Goal: Information Seeking & Learning: Learn about a topic

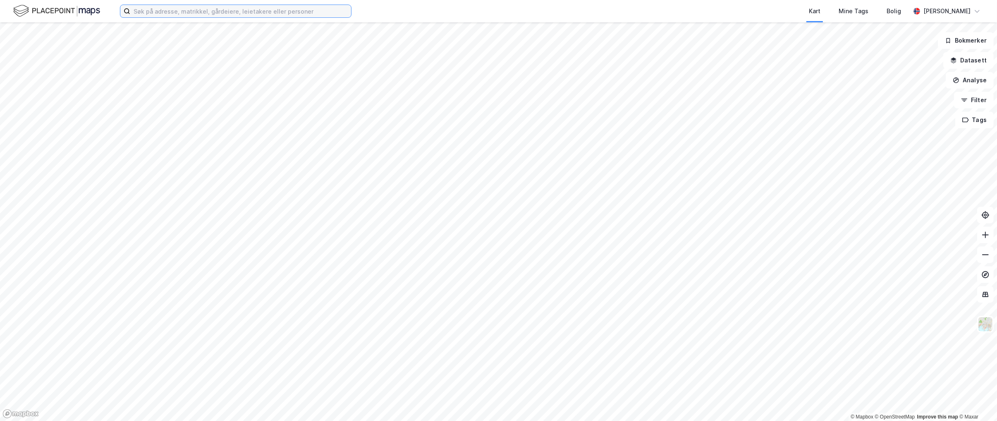
click at [191, 9] on input at bounding box center [240, 11] width 221 height 12
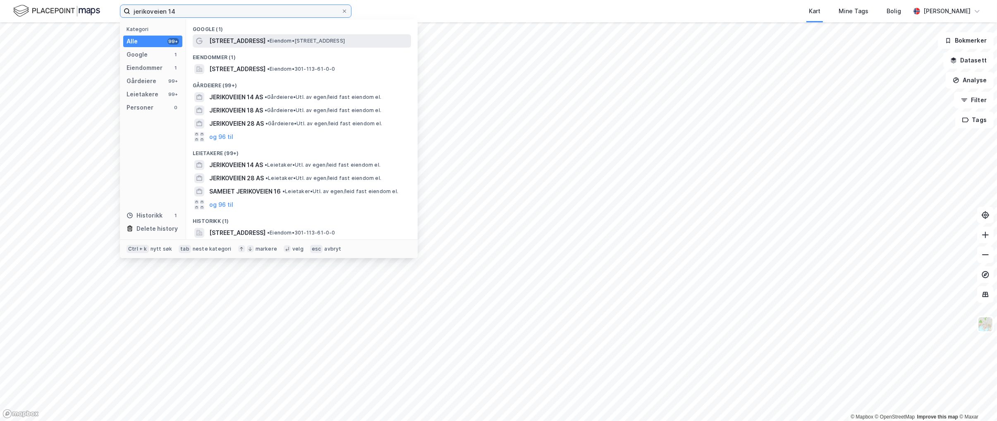
type input "jerikoveien 14"
click at [267, 43] on span "• Eiendom • [STREET_ADDRESS]" at bounding box center [306, 41] width 78 height 7
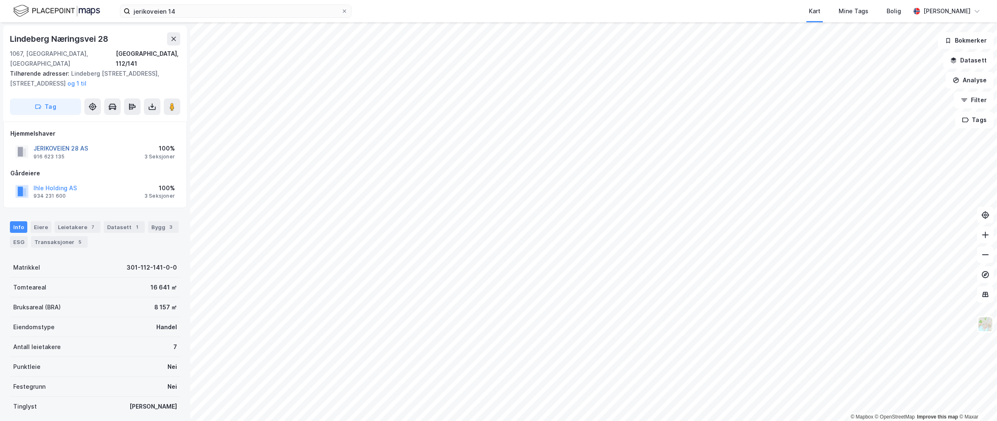
click at [0, 0] on button "JERIKOVEIEN 28 AS" at bounding box center [0, 0] width 0 height 0
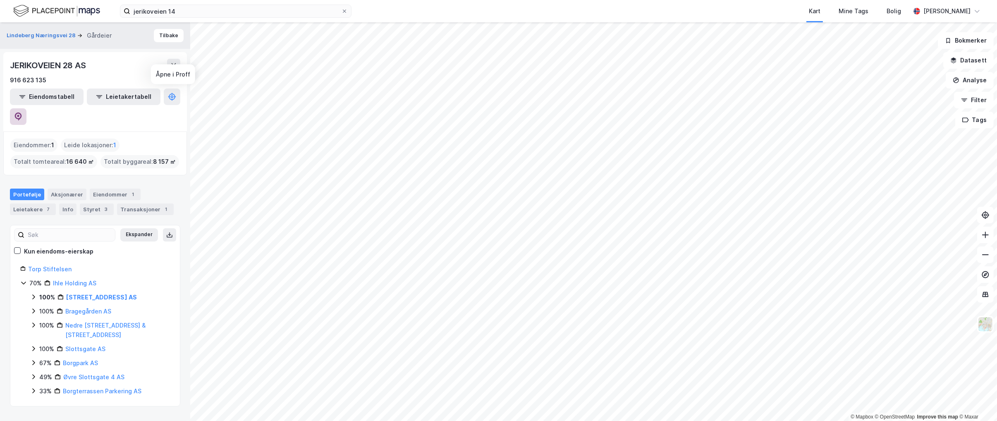
click at [22, 112] on icon at bounding box center [18, 116] width 7 height 8
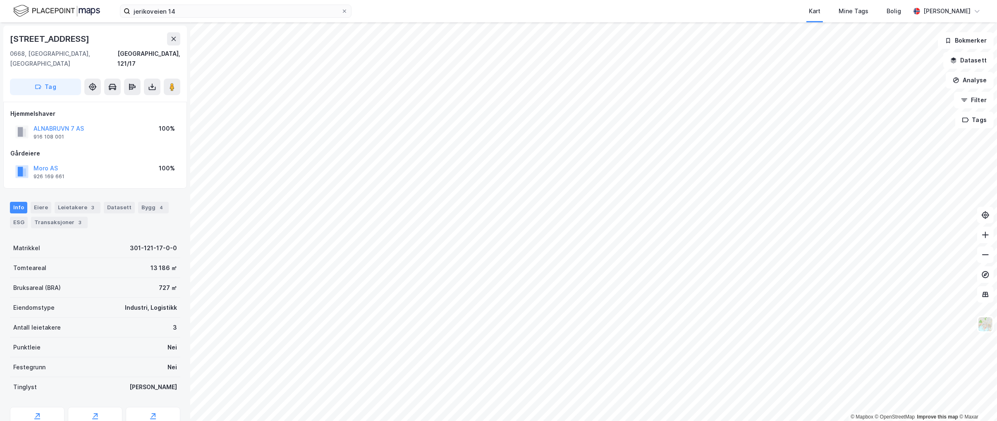
click at [678, 420] on html "jerikoveien 14 Kart Mine Tags Bolig [PERSON_NAME] © Mapbox © OpenStreetMap Impr…" at bounding box center [498, 210] width 997 height 421
click at [0, 0] on button "CAMACO AS" at bounding box center [0, 0] width 0 height 0
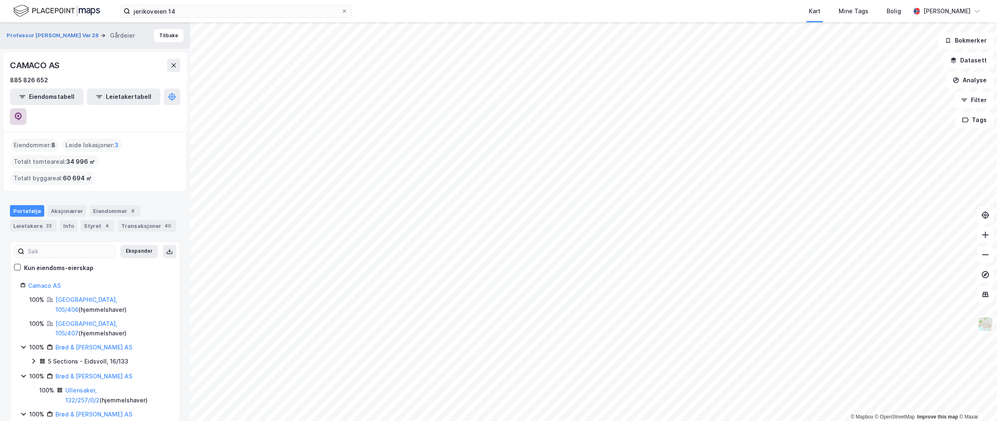
click at [22, 112] on icon at bounding box center [18, 116] width 7 height 8
click at [159, 36] on button "Tilbake" at bounding box center [169, 35] width 30 height 13
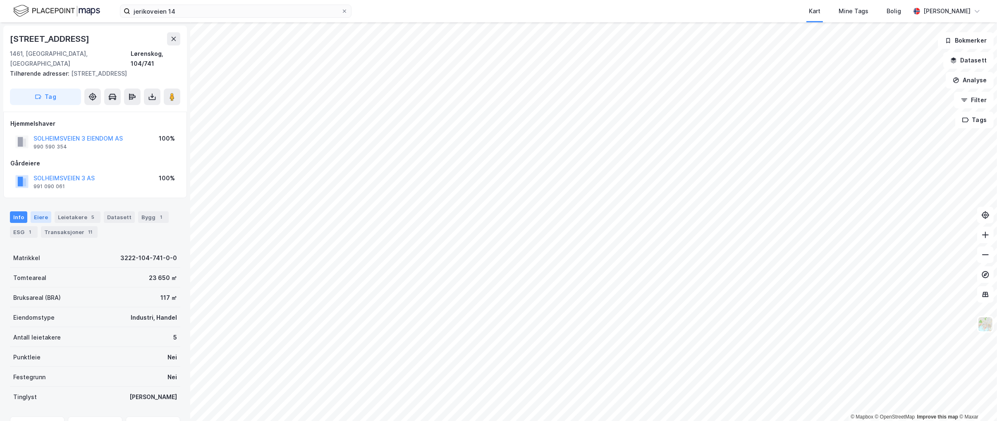
click at [38, 211] on div "Eiere" at bounding box center [41, 217] width 21 height 12
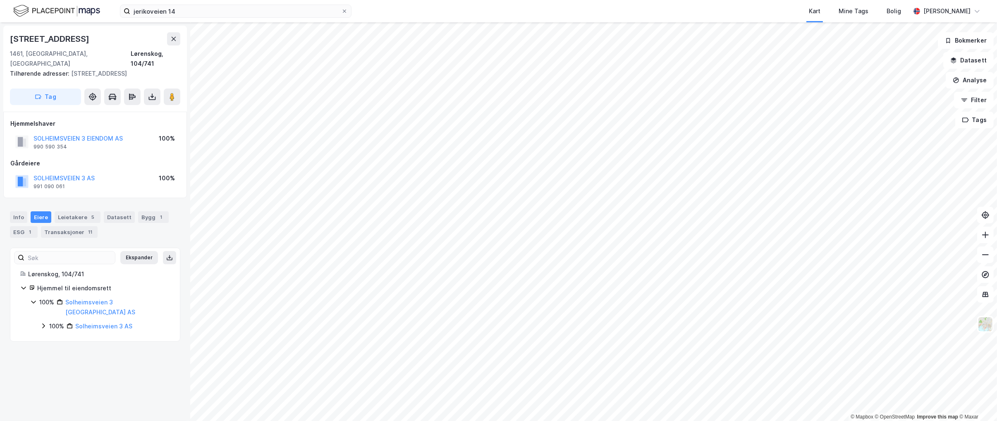
drag, startPoint x: 20, startPoint y: 207, endPoint x: 21, endPoint y: 199, distance: 8.0
click at [20, 211] on div "Info" at bounding box center [18, 217] width 17 height 12
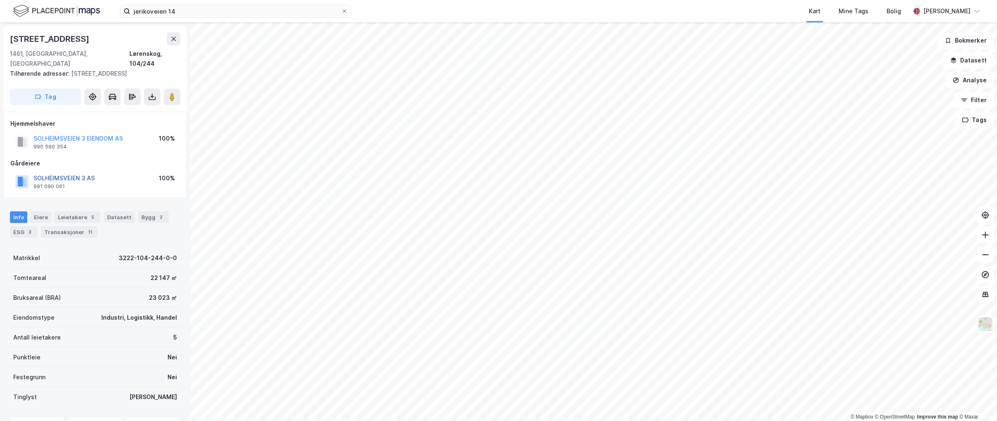
click at [0, 0] on button "SOLHEIMSVEIEN 3 AS" at bounding box center [0, 0] width 0 height 0
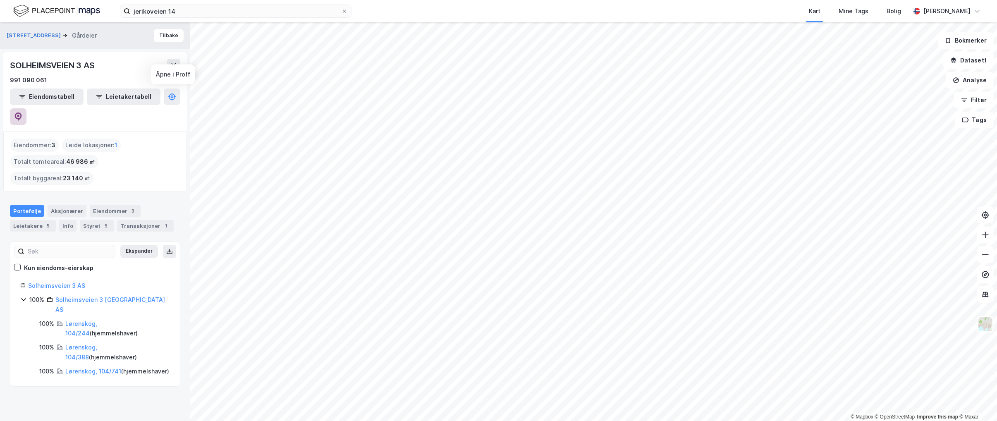
click at [22, 112] on icon at bounding box center [18, 116] width 8 height 8
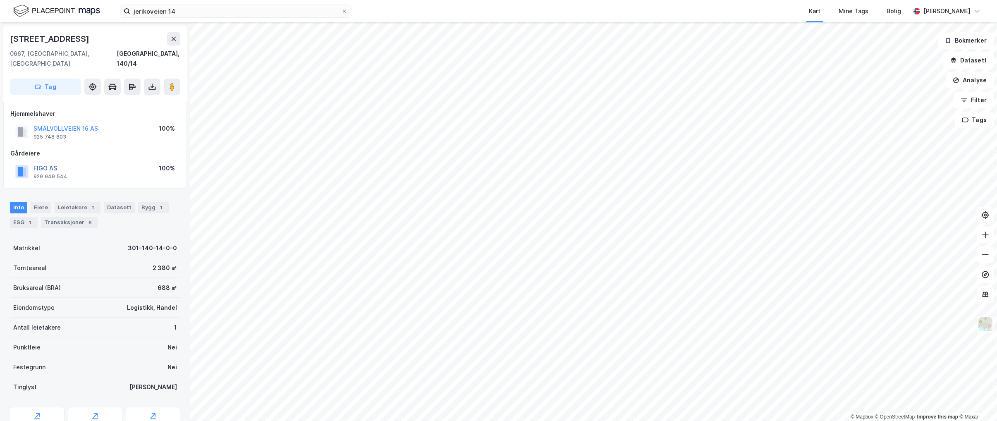
click at [0, 0] on button "FIGO AS" at bounding box center [0, 0] width 0 height 0
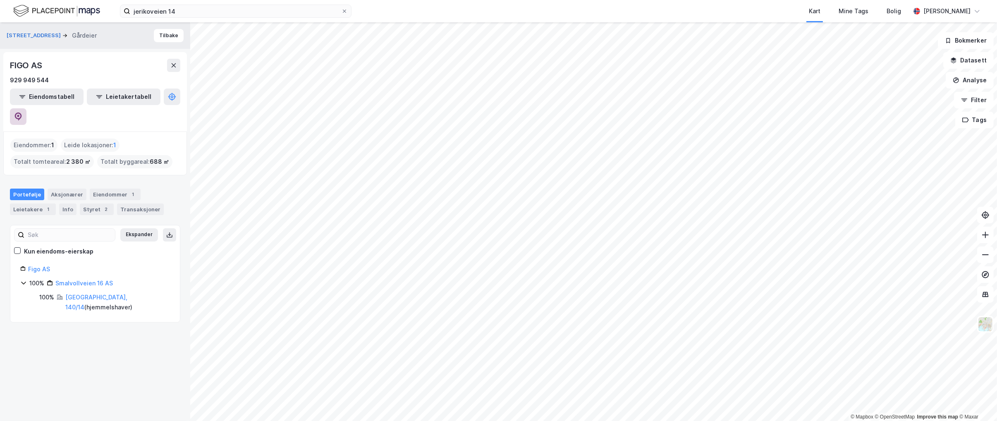
click at [26, 108] on button at bounding box center [18, 116] width 17 height 17
click at [621, 420] on html "jerikoveien 14 Kart Mine Tags Bolig [PERSON_NAME] © Mapbox © OpenStreetMap Impr…" at bounding box center [498, 210] width 997 height 421
